Goal: Task Accomplishment & Management: Use online tool/utility

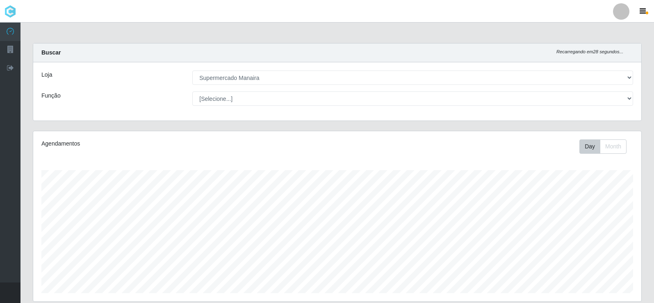
select select "443"
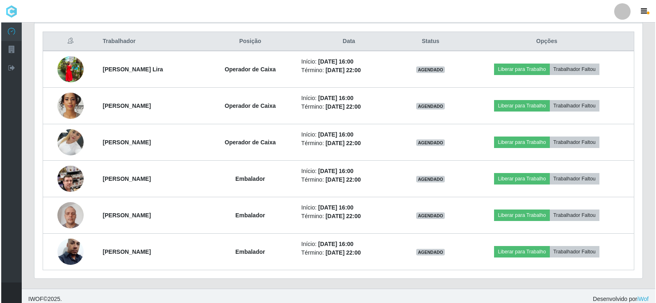
scroll to position [309, 0]
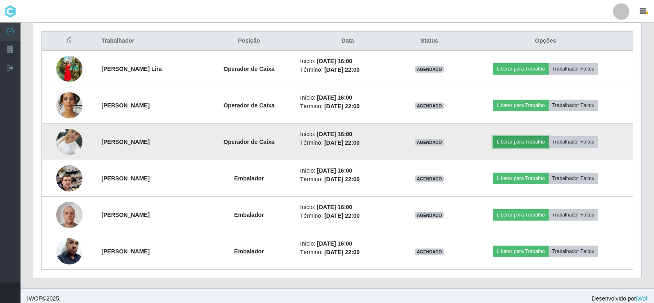
click at [528, 140] on button "Liberar para Trabalho" at bounding box center [520, 141] width 55 height 11
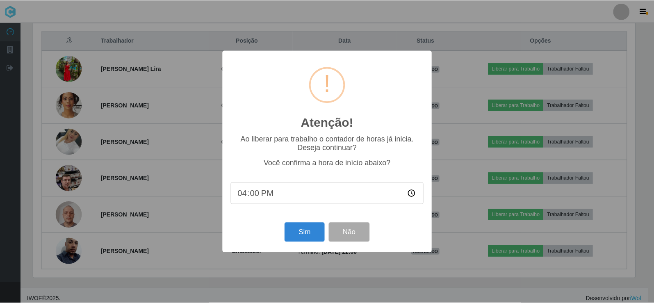
scroll to position [170, 604]
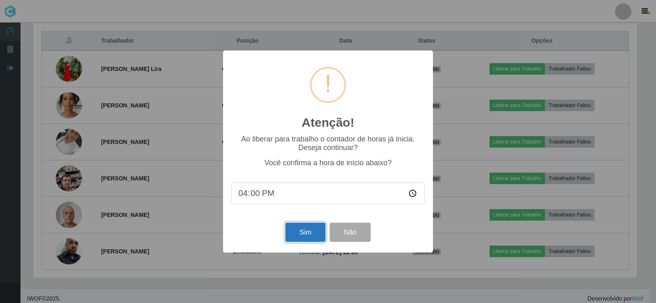
click at [301, 236] on button "Sim" at bounding box center [305, 232] width 40 height 19
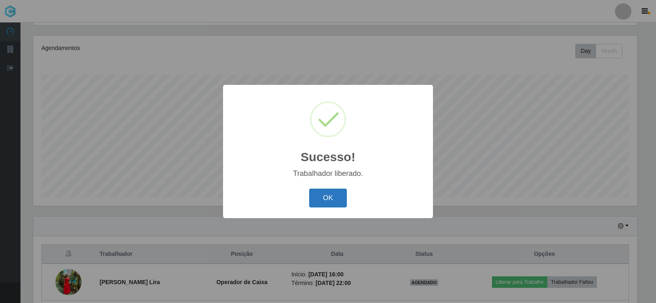
click at [335, 201] on button "OK" at bounding box center [328, 198] width 38 height 19
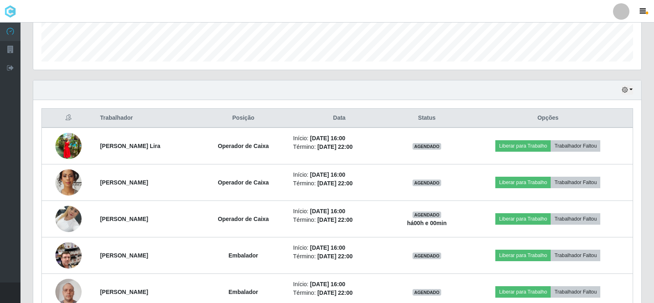
scroll to position [234, 0]
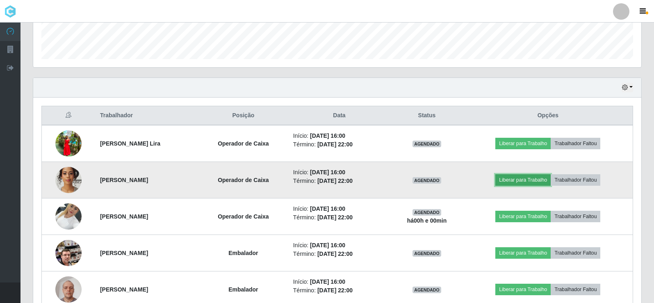
click at [511, 178] on button "Liberar para Trabalho" at bounding box center [522, 179] width 55 height 11
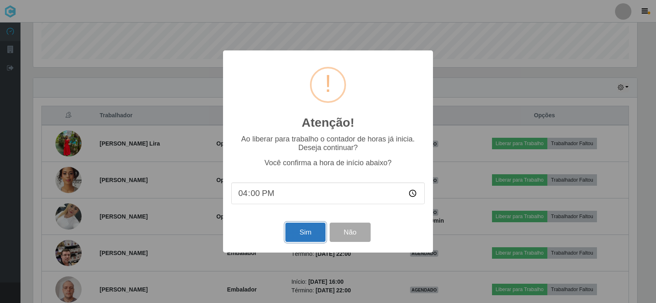
click at [303, 235] on button "Sim" at bounding box center [305, 232] width 40 height 19
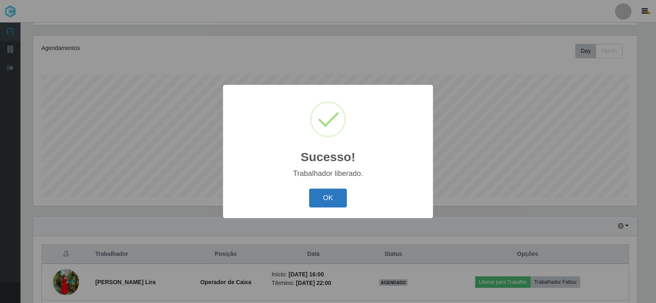
click at [333, 201] on button "OK" at bounding box center [328, 198] width 38 height 19
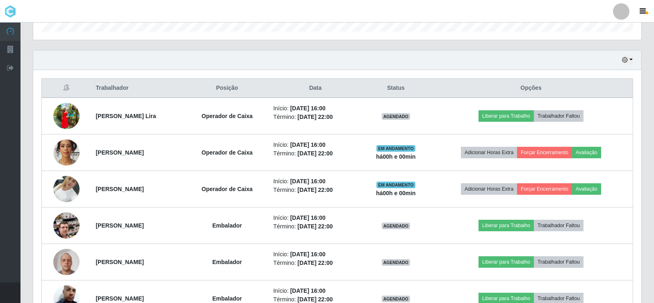
scroll to position [278, 0]
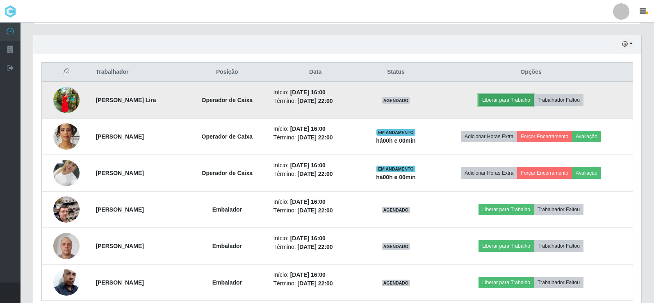
click at [497, 98] on button "Liberar para Trabalho" at bounding box center [505, 99] width 55 height 11
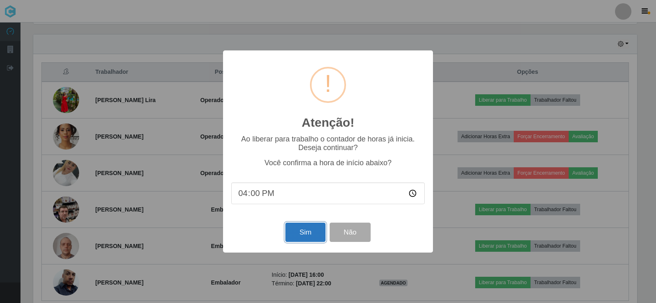
click at [308, 237] on button "Sim" at bounding box center [305, 232] width 40 height 19
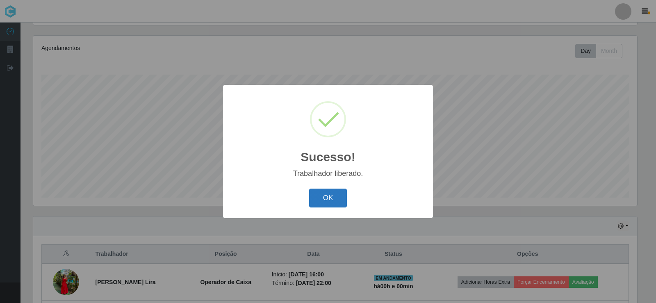
click at [323, 200] on button "OK" at bounding box center [328, 198] width 38 height 19
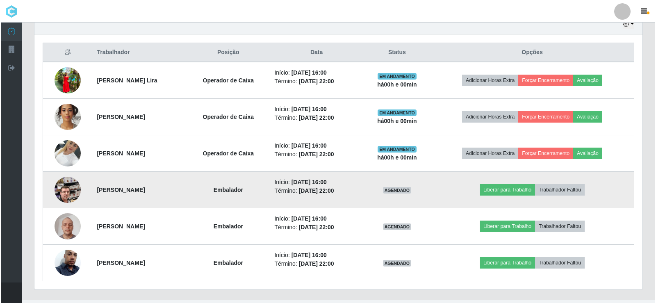
scroll to position [0, 0]
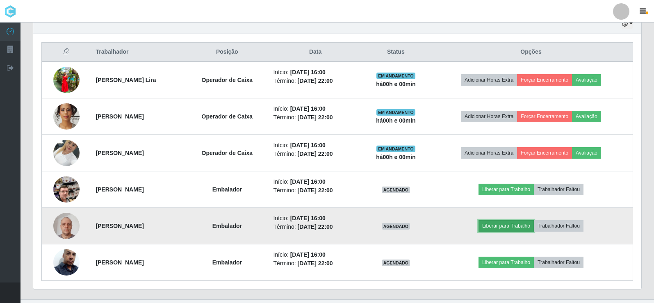
click at [514, 228] on button "Liberar para Trabalho" at bounding box center [505, 225] width 55 height 11
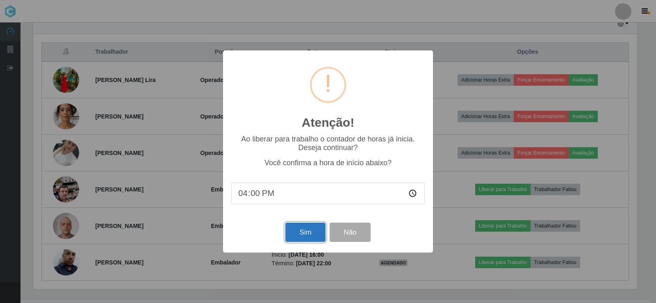
click at [310, 234] on button "Sim" at bounding box center [305, 232] width 40 height 19
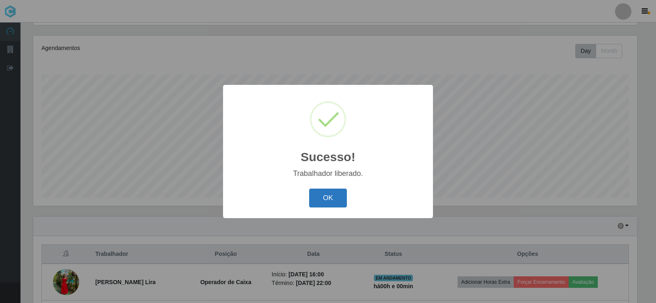
click at [324, 198] on button "OK" at bounding box center [328, 198] width 38 height 19
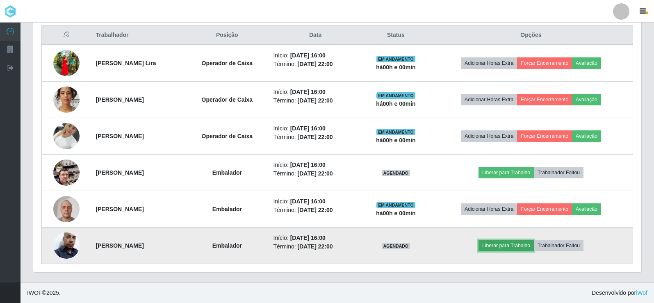
drag, startPoint x: 506, startPoint y: 239, endPoint x: 505, endPoint y: 244, distance: 4.7
click at [505, 244] on button "Liberar para Trabalho" at bounding box center [505, 245] width 55 height 11
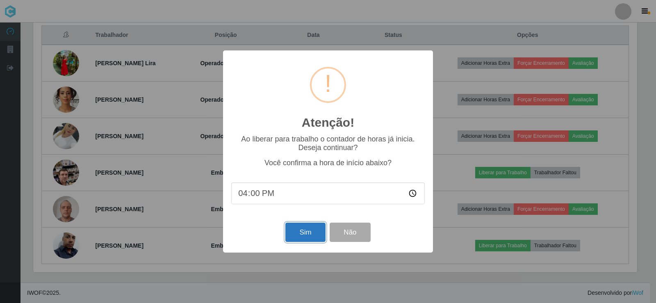
click at [312, 230] on button "Sim" at bounding box center [305, 232] width 40 height 19
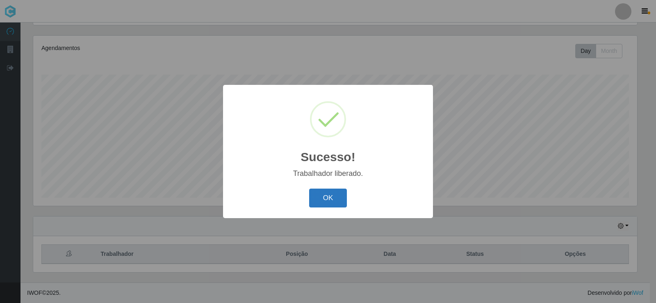
drag, startPoint x: 337, startPoint y: 200, endPoint x: 343, endPoint y: 199, distance: 5.8
click at [338, 199] on button "OK" at bounding box center [328, 198] width 38 height 19
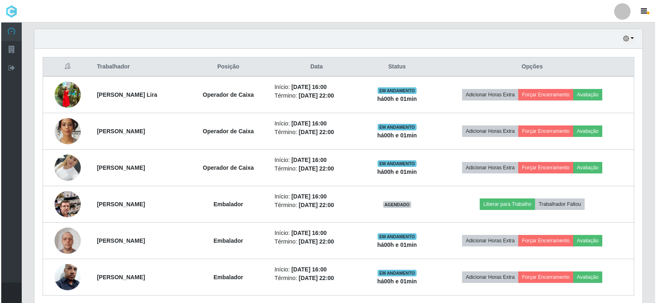
scroll to position [314, 0]
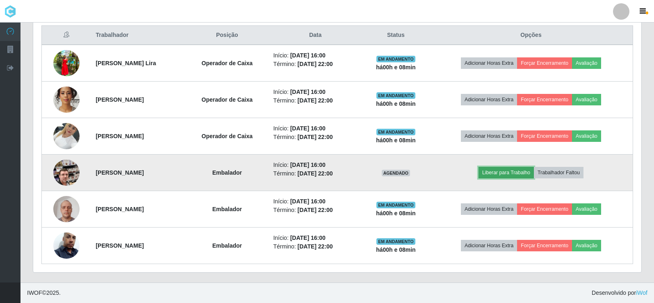
click at [510, 176] on button "Liberar para Trabalho" at bounding box center [505, 172] width 55 height 11
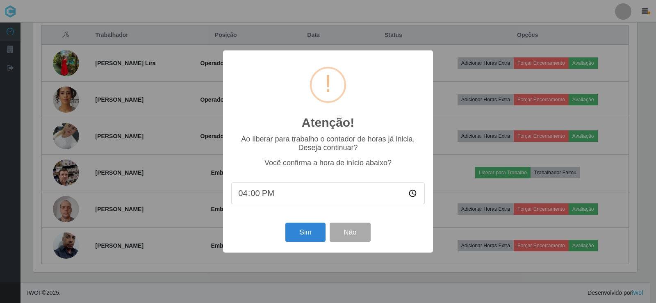
type input "16:08"
click at [301, 232] on button "Sim" at bounding box center [305, 232] width 40 height 19
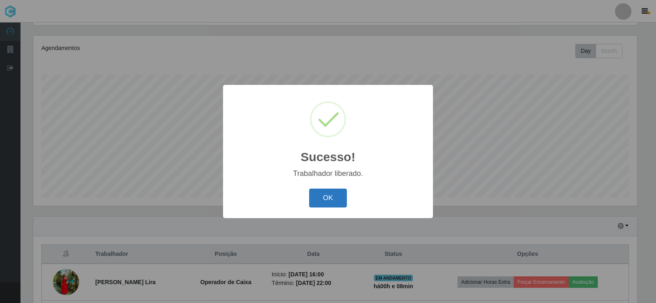
click at [319, 199] on button "OK" at bounding box center [328, 198] width 38 height 19
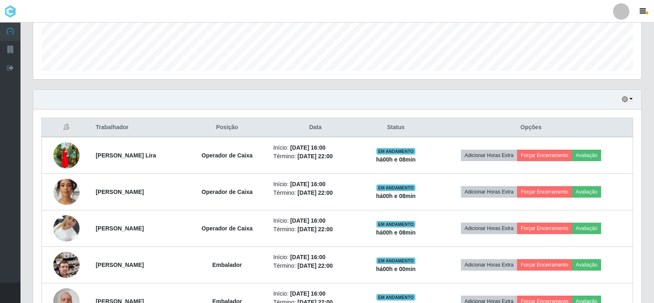
scroll to position [314, 0]
